Goal: Information Seeking & Learning: Learn about a topic

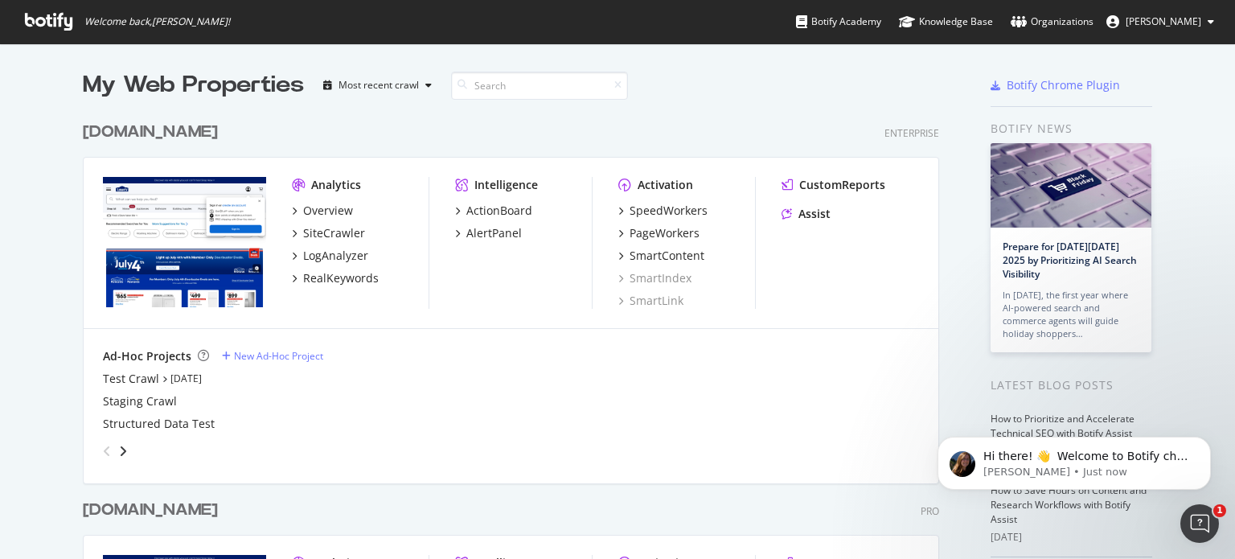
click at [1176, 18] on span "[PERSON_NAME]" at bounding box center [1164, 21] width 76 height 14
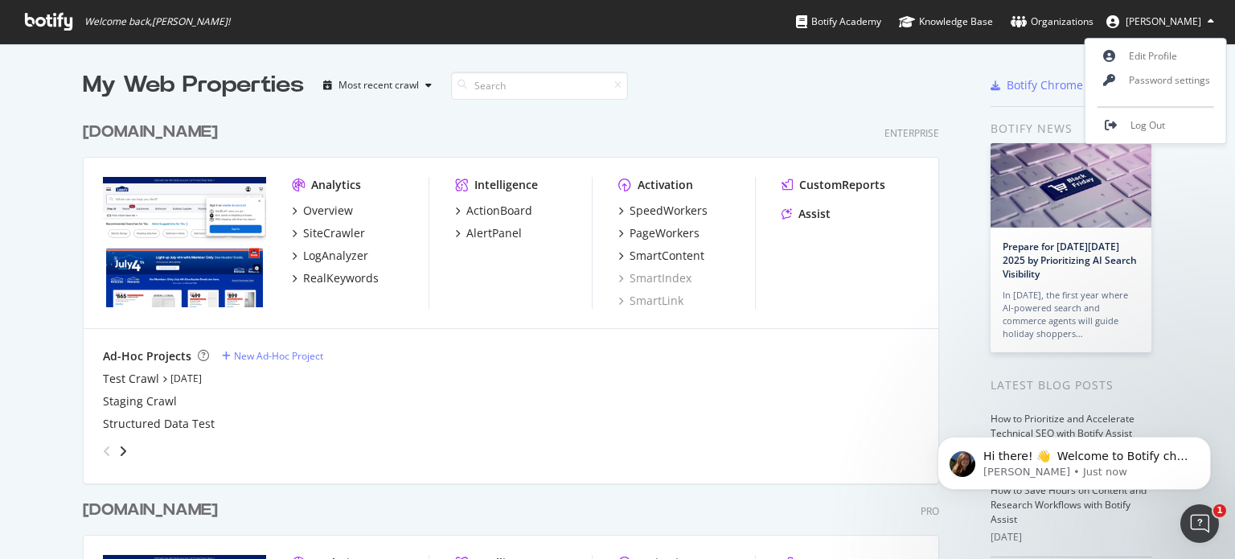
click at [714, 16] on div "Welcome back, Abhishek Lohani ! Botify Academy Knowledge Base Organizations Abh…" at bounding box center [617, 21] width 1235 height 43
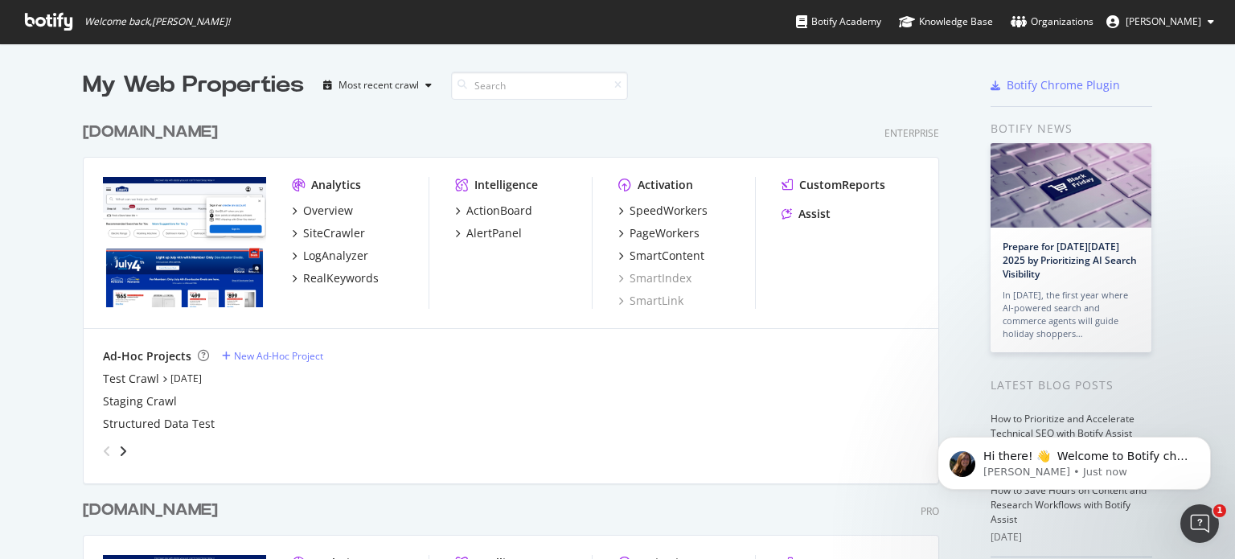
drag, startPoint x: 224, startPoint y: 1, endPoint x: 33, endPoint y: 204, distance: 278.8
click at [33, 204] on div "My Web Properties Most recent crawl [DOMAIN_NAME] Enterprise Analytics Overview…" at bounding box center [617, 414] width 1235 height 743
click at [292, 207] on icon "grid" at bounding box center [294, 211] width 5 height 8
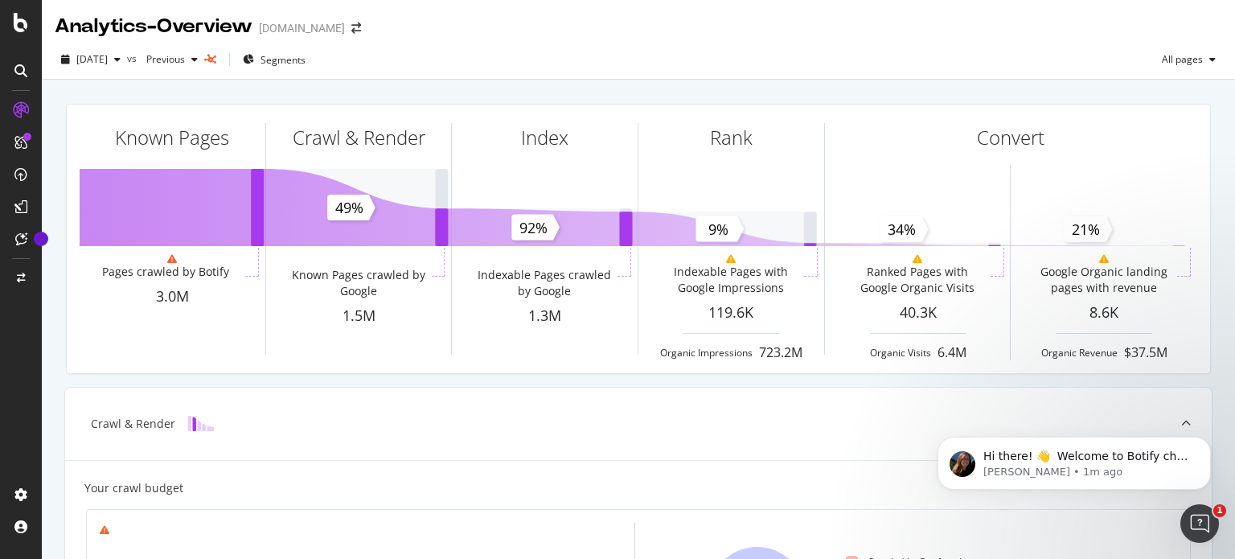
click at [862, 33] on div "Analytics - Overview www.lowes.com" at bounding box center [638, 20] width 1193 height 40
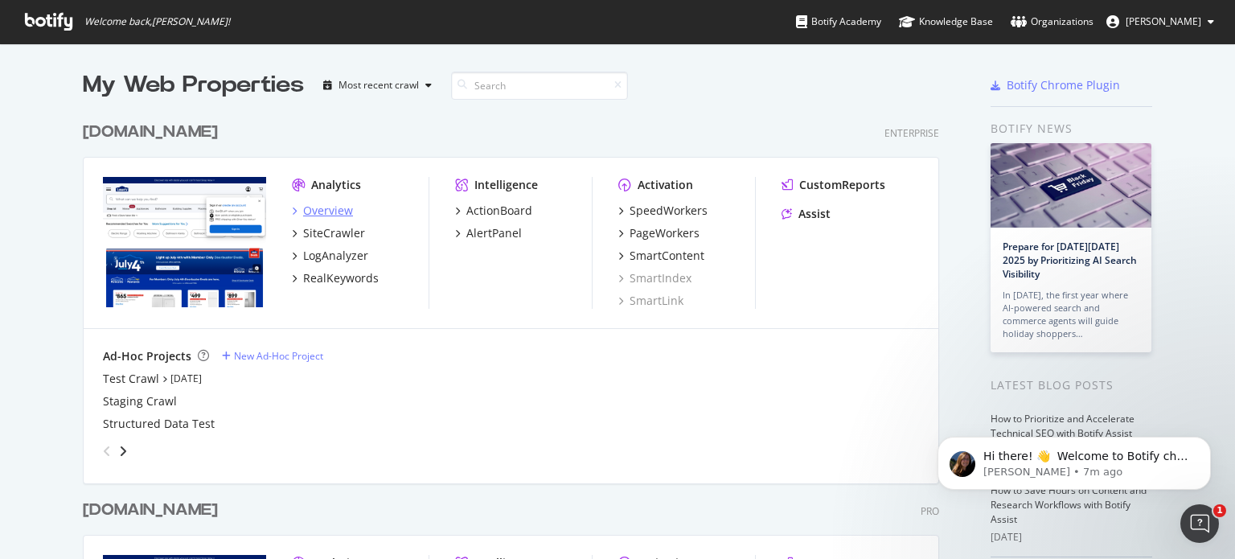
click at [305, 212] on div "Overview" at bounding box center [328, 211] width 50 height 16
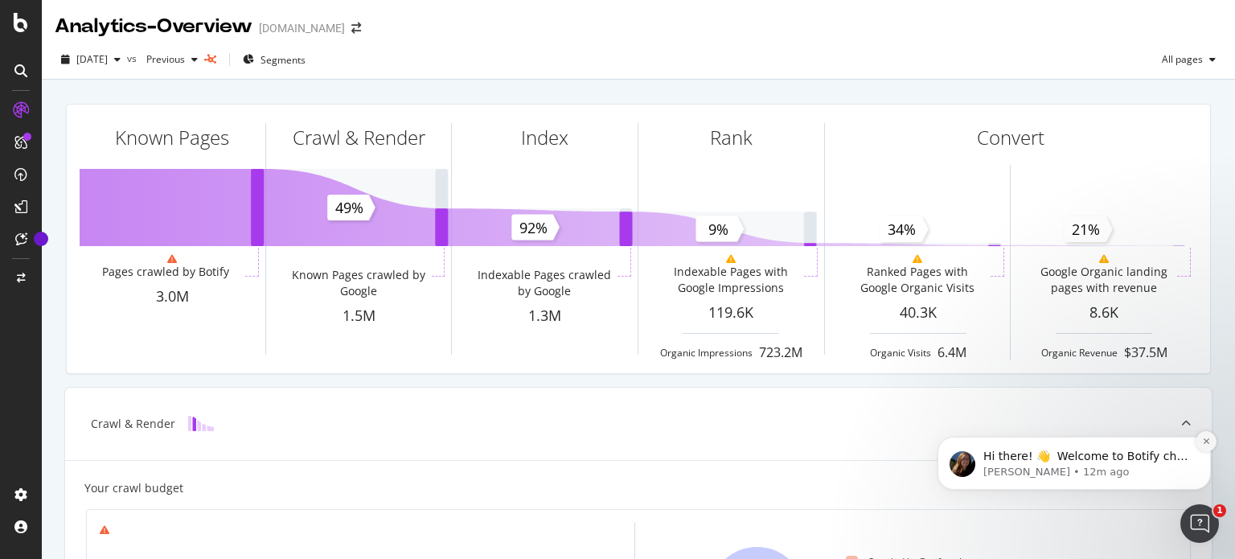
click at [1206, 442] on icon "Dismiss notification" at bounding box center [1206, 441] width 9 height 9
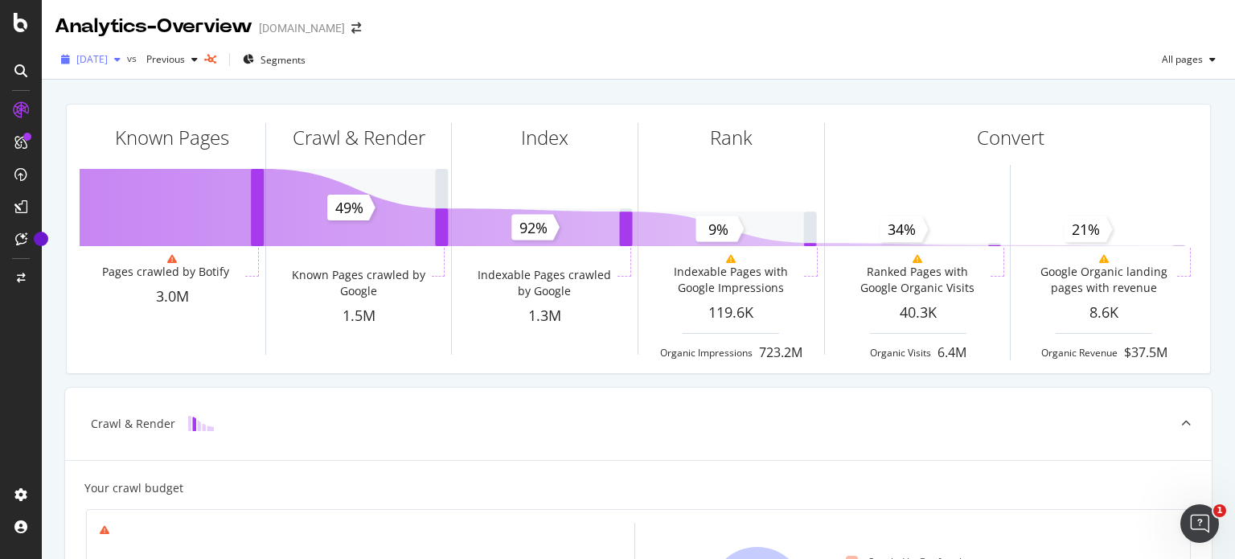
click at [121, 57] on icon "button" at bounding box center [117, 60] width 6 height 10
click at [185, 58] on span "Previous" at bounding box center [162, 59] width 45 height 14
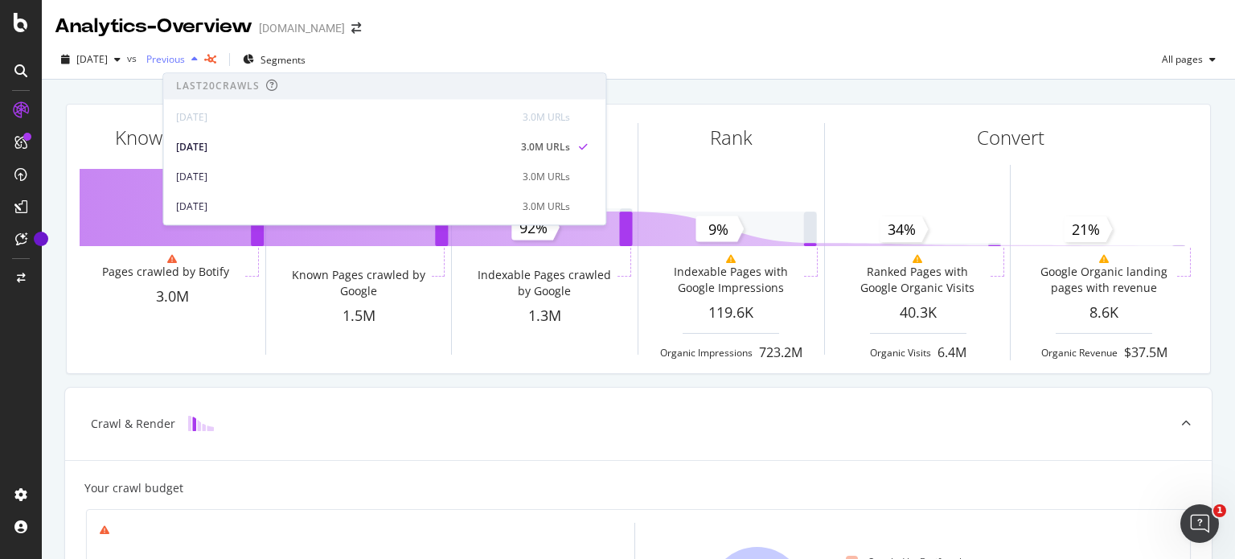
click at [185, 58] on span "Previous" at bounding box center [162, 59] width 45 height 14
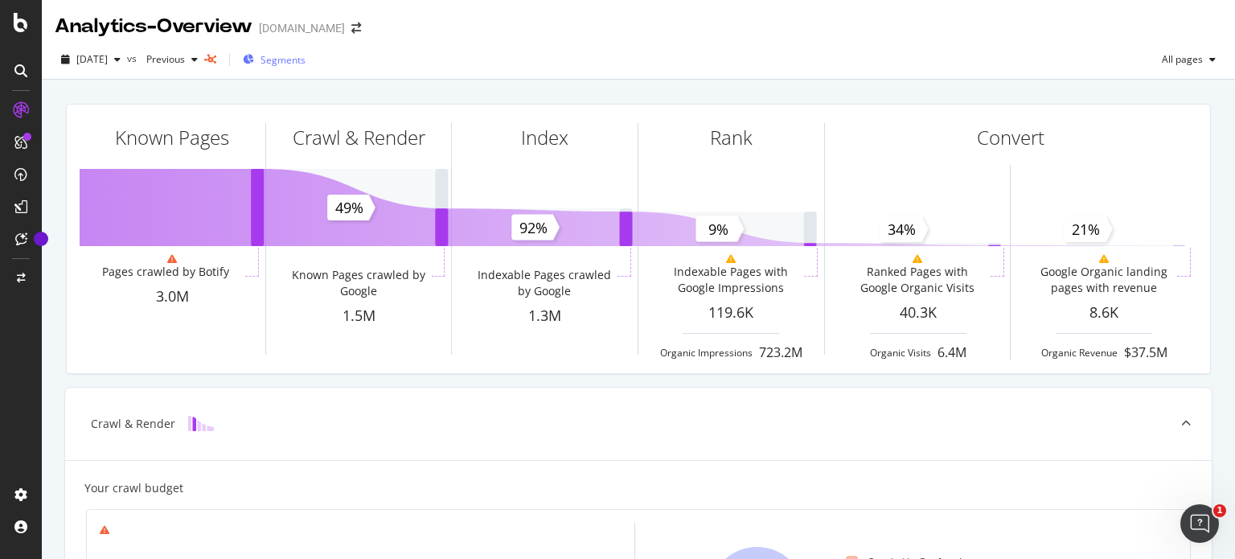
click at [306, 56] on span "Segments" at bounding box center [283, 60] width 45 height 14
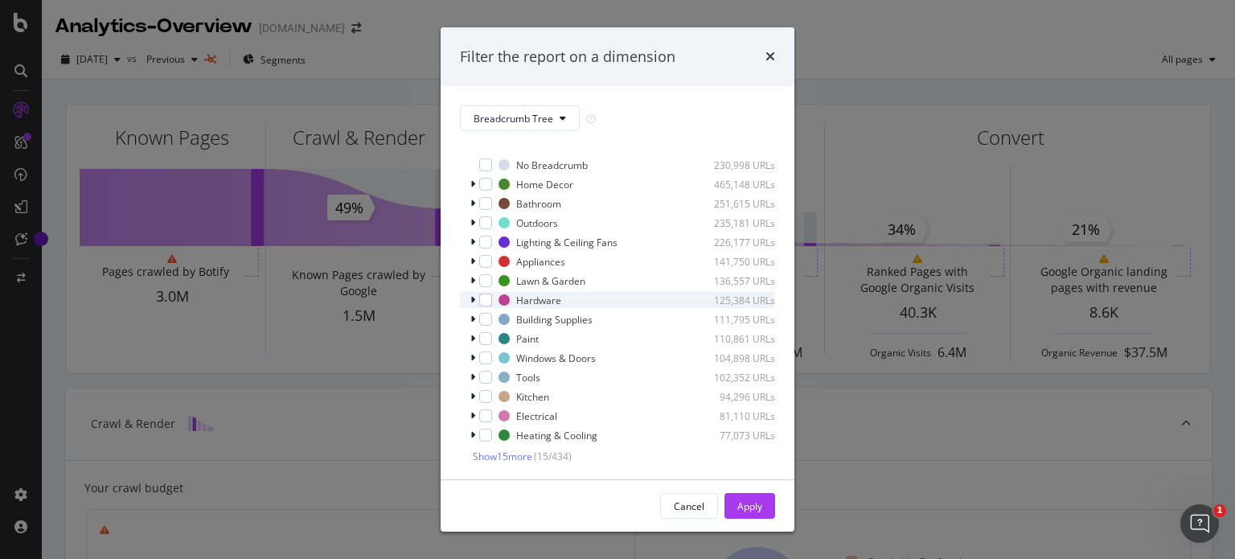
scroll to position [13, 0]
click at [772, 57] on icon "times" at bounding box center [771, 56] width 10 height 13
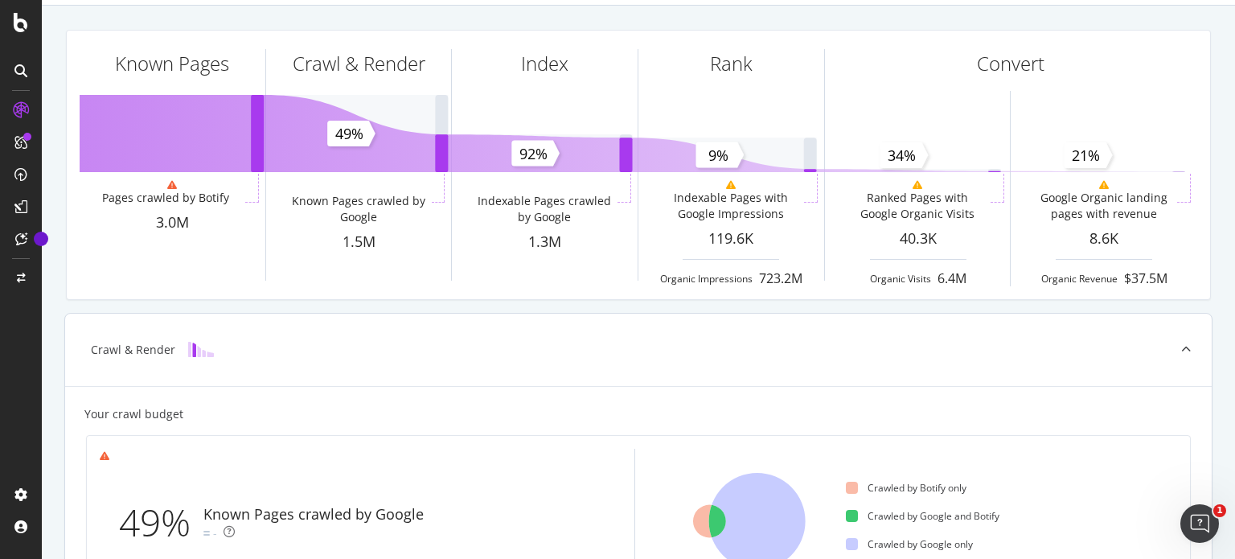
scroll to position [241, 0]
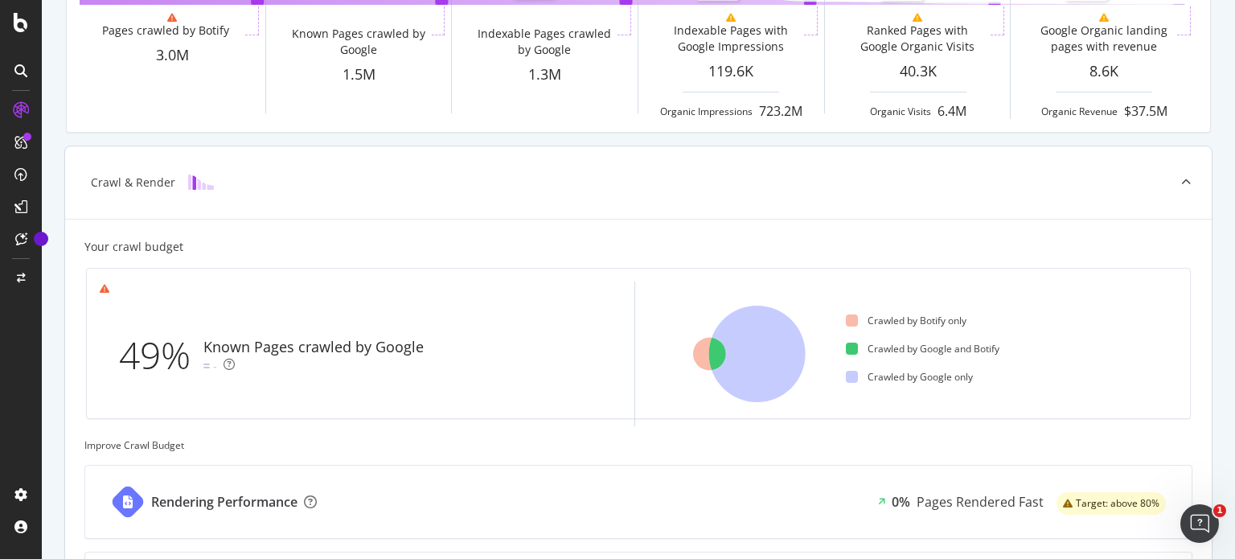
click at [212, 179] on div at bounding box center [200, 183] width 51 height 16
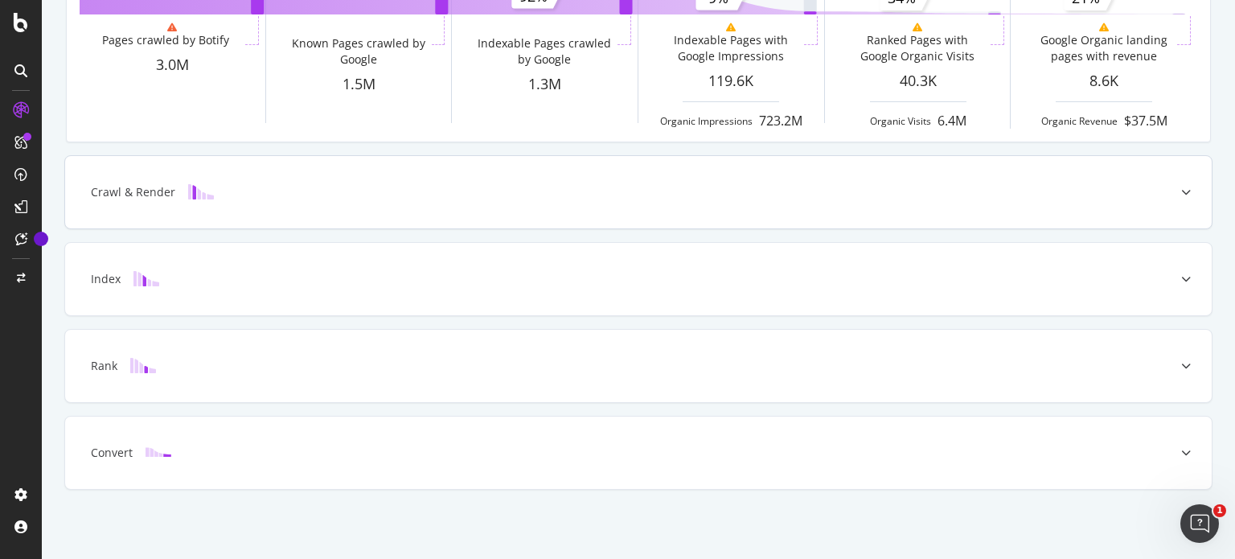
scroll to position [230, 0]
click at [222, 186] on div at bounding box center [200, 194] width 51 height 16
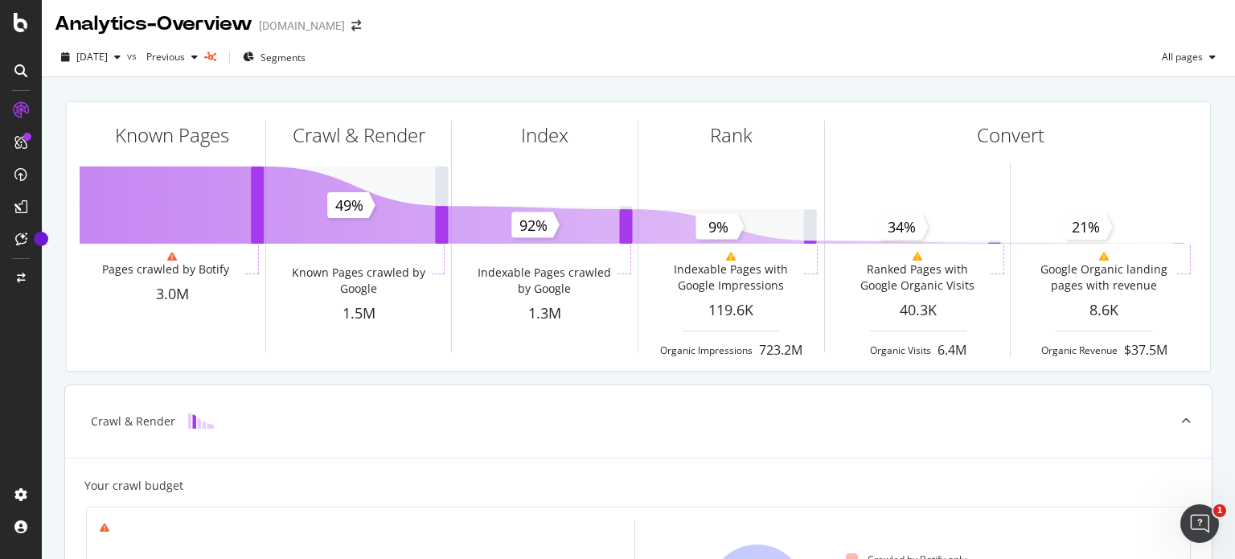
scroll to position [0, 0]
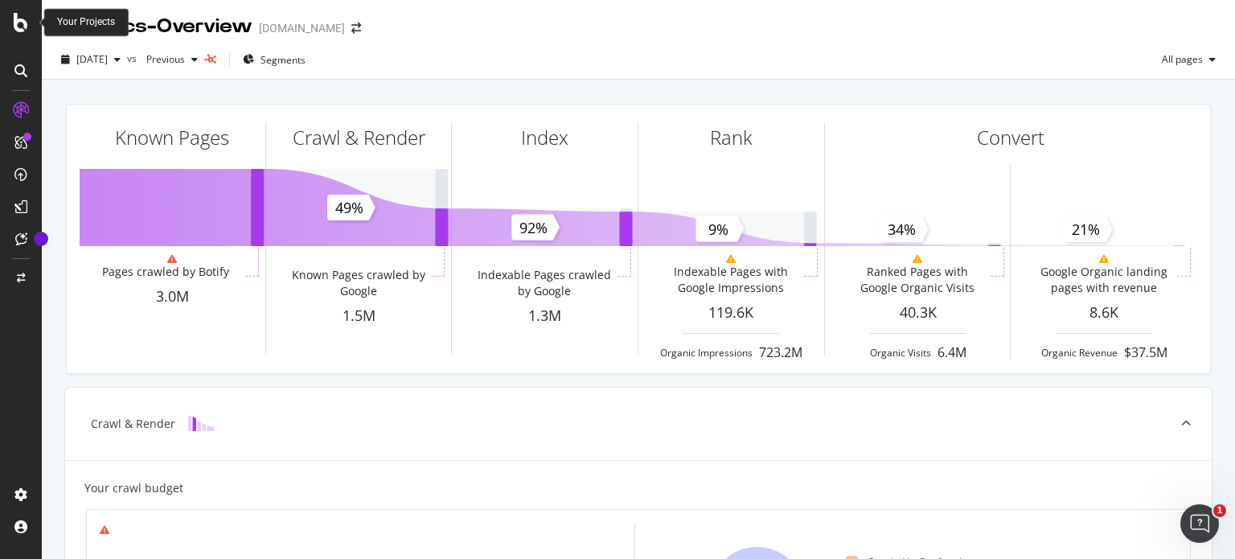
click at [21, 23] on icon at bounding box center [21, 22] width 14 height 19
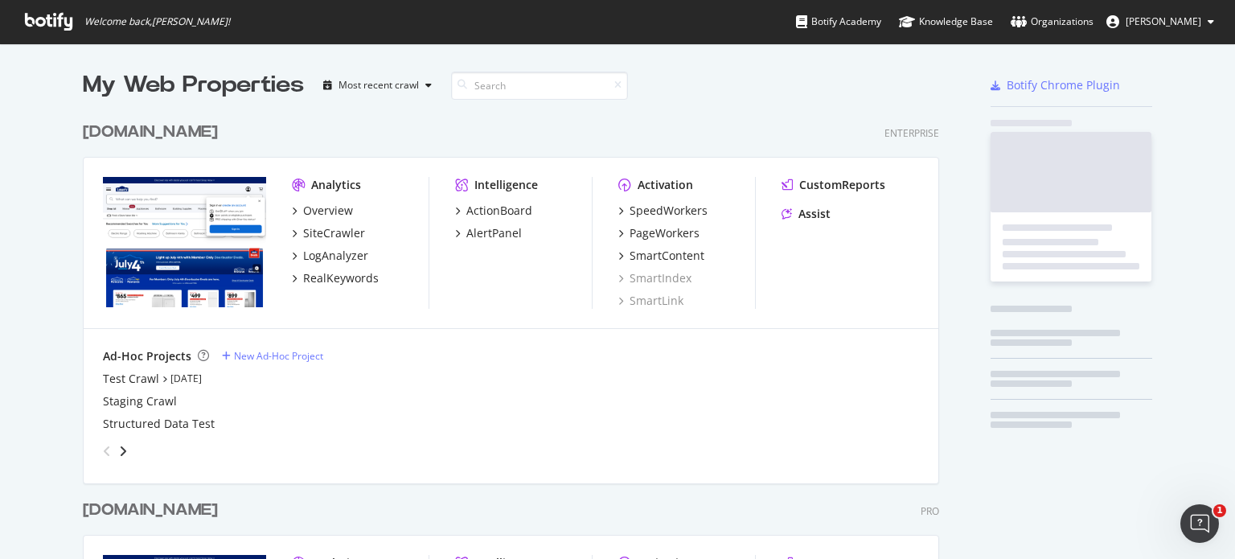
scroll to position [547, 1210]
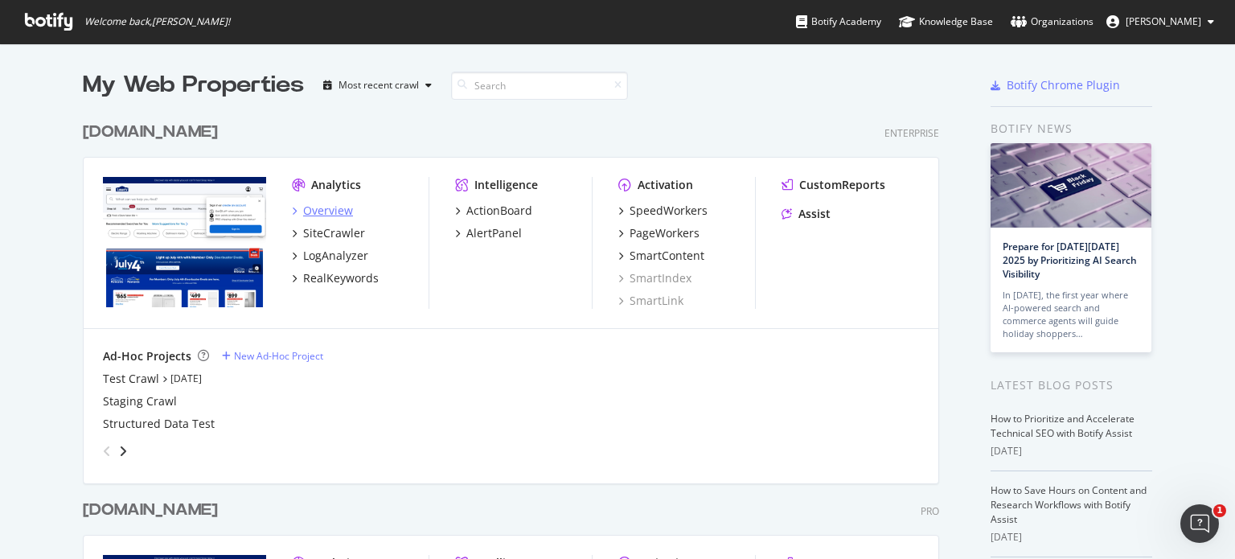
click at [314, 207] on div "Overview" at bounding box center [328, 211] width 50 height 16
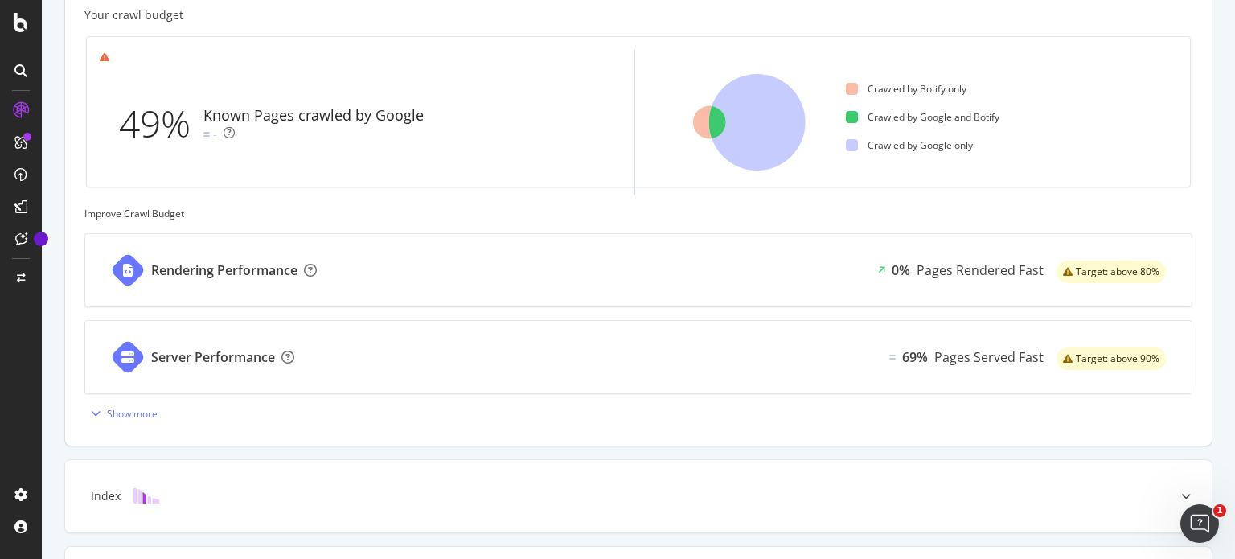
scroll to position [483, 0]
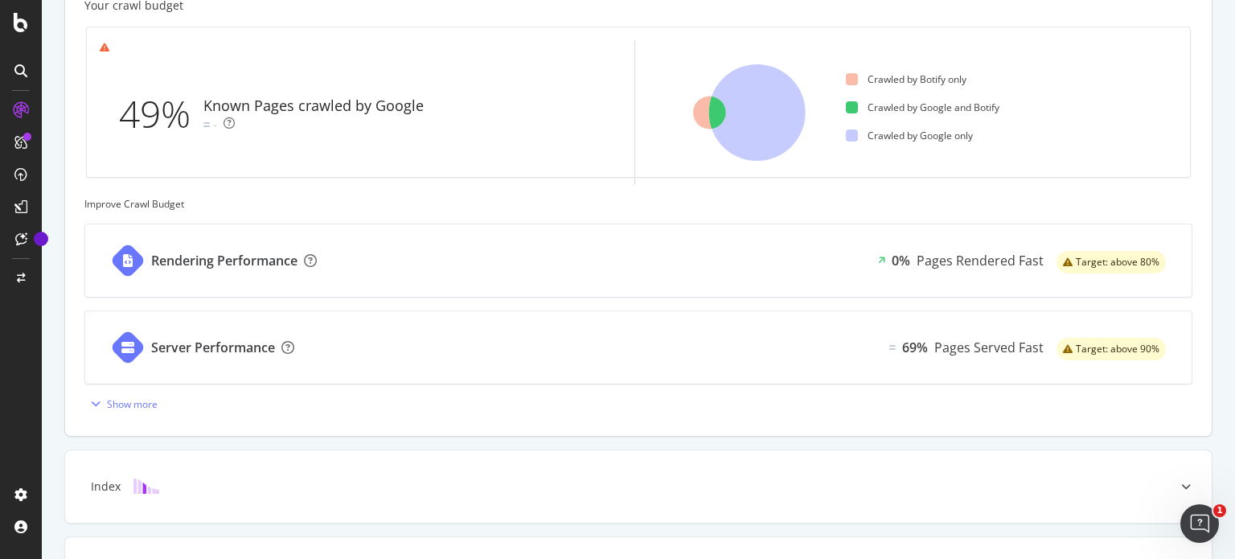
click at [598, 275] on div "Rendering Performance 0% Pages Rendered Fast Target: above 80%" at bounding box center [638, 260] width 1107 height 72
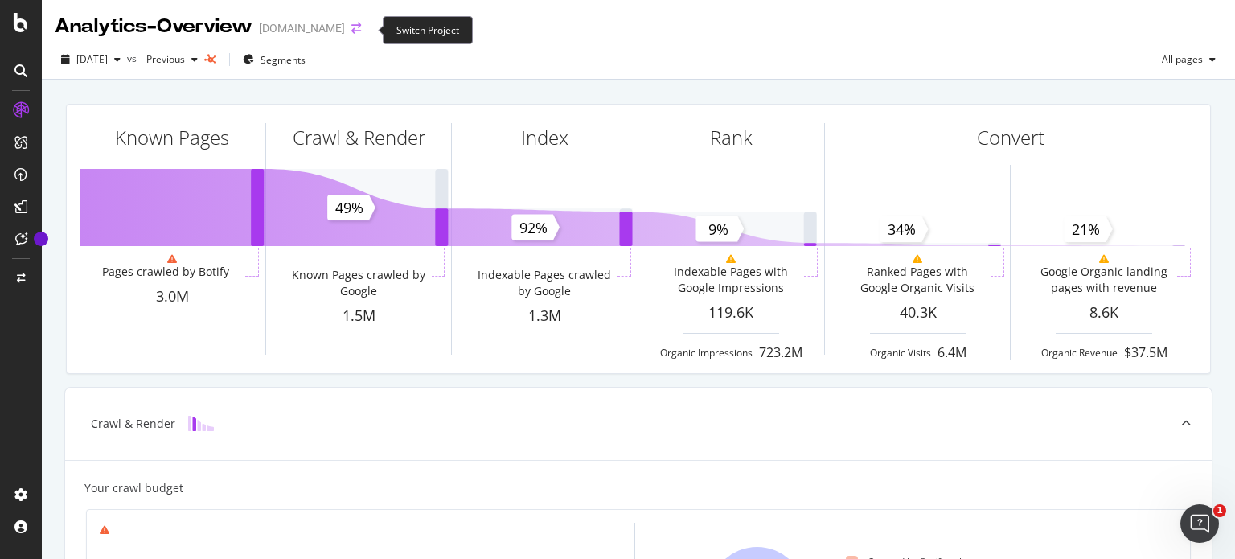
click at [361, 29] on icon "arrow-right-arrow-left" at bounding box center [356, 28] width 10 height 11
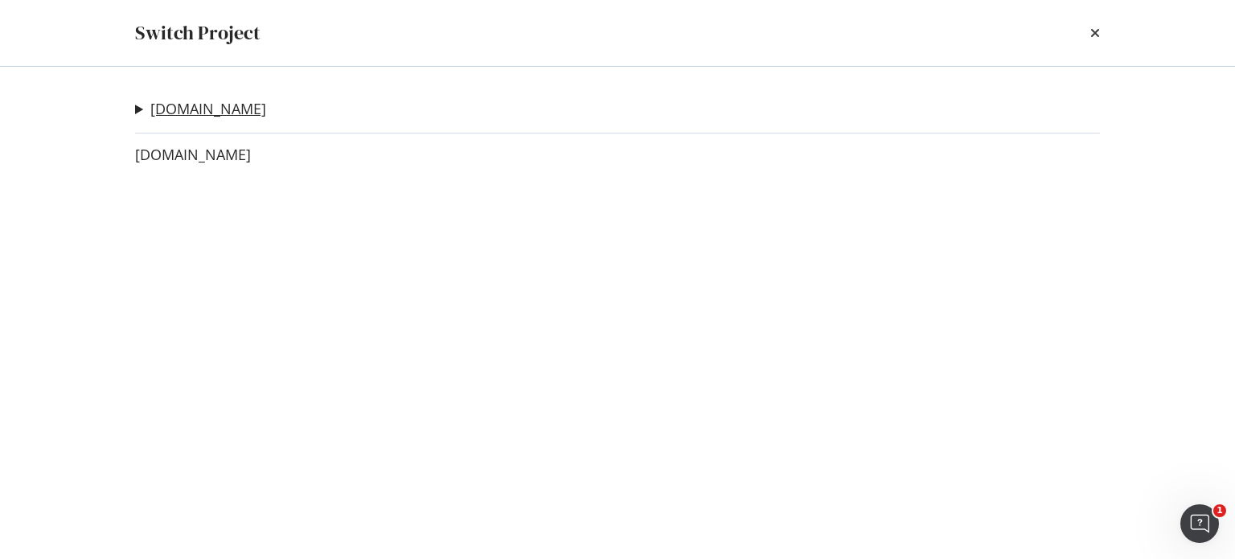
click at [199, 108] on link "[DOMAIN_NAME]" at bounding box center [208, 109] width 116 height 17
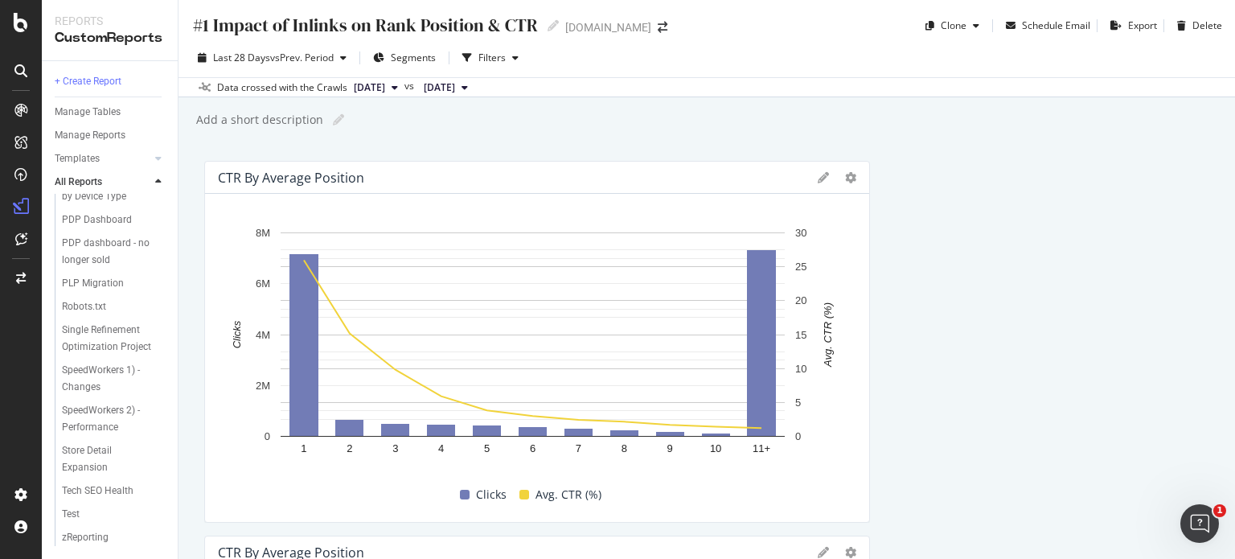
scroll to position [742, 0]
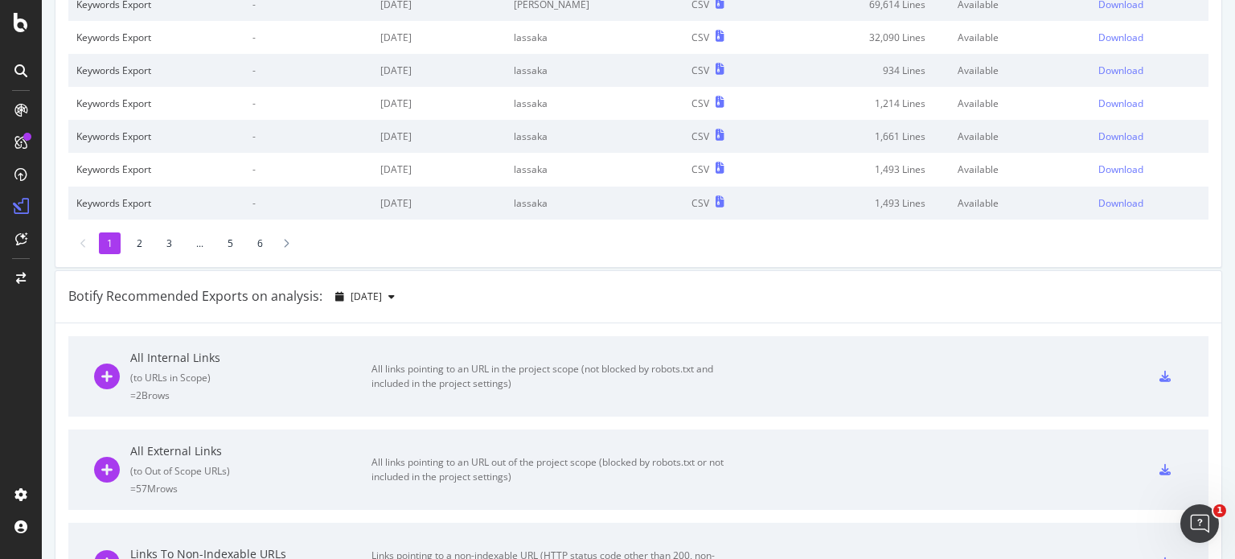
scroll to position [241, 0]
